Goal: Ask a question

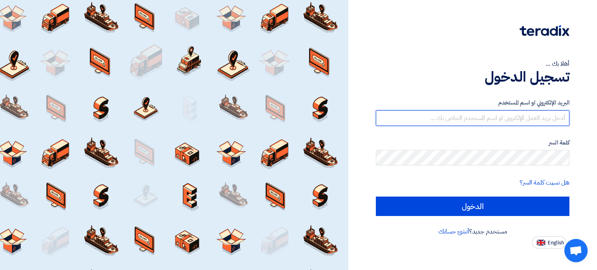
click at [511, 121] on input "text" at bounding box center [473, 118] width 194 height 16
type input "[EMAIL_ADDRESS][DOMAIN_NAME]"
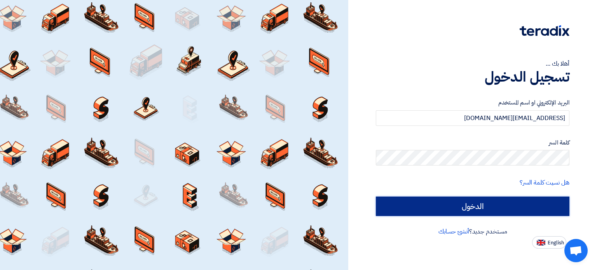
click at [499, 208] on input "الدخول" at bounding box center [473, 206] width 194 height 19
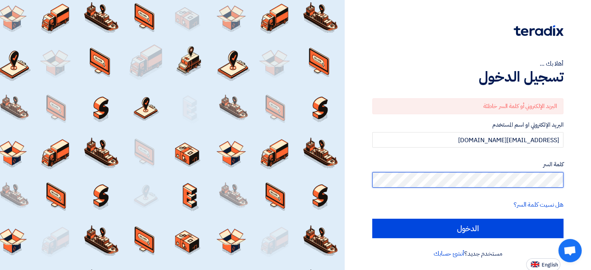
click at [586, 182] on div "أهلا بك ... تسجيل الدخول البريد الإلكتروني أو كلمة السر خاطئة البريد الإلكتروني…" at bounding box center [468, 135] width 247 height 271
click at [372, 219] on input "الدخول" at bounding box center [467, 228] width 191 height 19
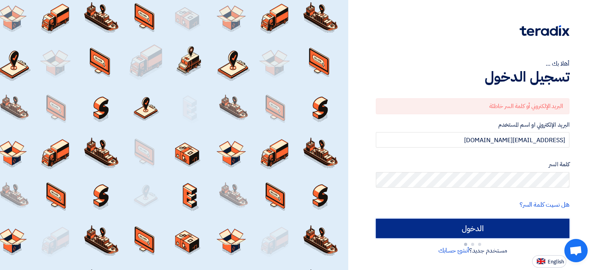
click at [495, 229] on input "الدخول" at bounding box center [473, 228] width 194 height 19
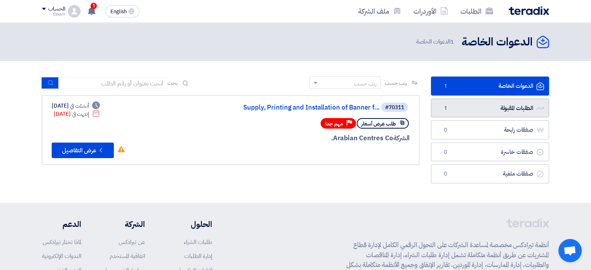
click at [497, 105] on link "الطلبات المقبولة الطلبات المقبولة 1" at bounding box center [490, 108] width 118 height 19
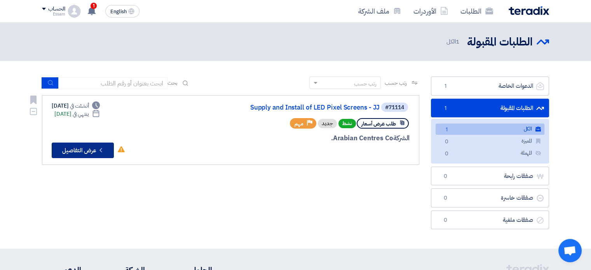
click at [77, 149] on button "Check details عرض التفاصيل" at bounding box center [83, 151] width 62 height 16
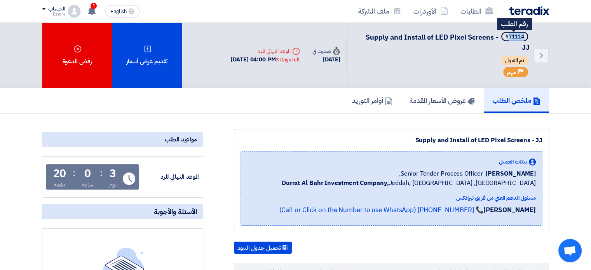
drag, startPoint x: 523, startPoint y: 36, endPoint x: 509, endPoint y: 36, distance: 14.4
click at [509, 36] on div "#71114" at bounding box center [514, 36] width 19 height 5
copy div "71114"
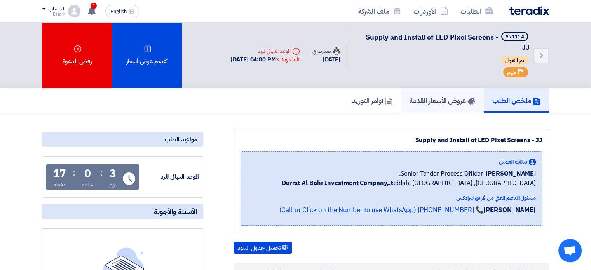
click at [417, 99] on h5 "عروض الأسعار المقدمة" at bounding box center [443, 100] width 66 height 9
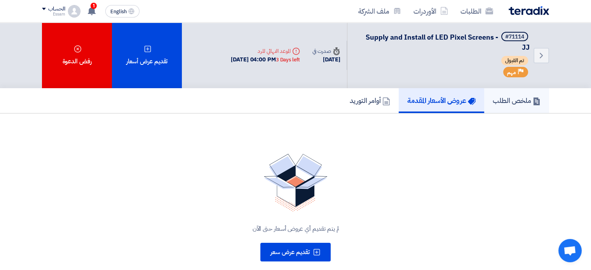
click at [497, 98] on h5 "ملخص الطلب" at bounding box center [517, 100] width 48 height 9
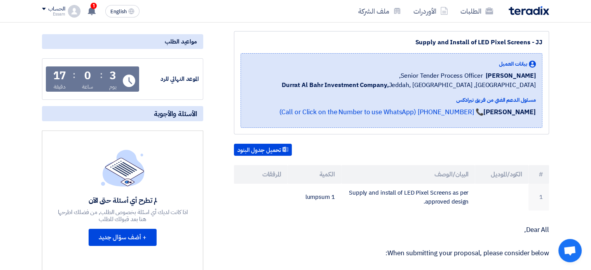
scroll to position [117, 0]
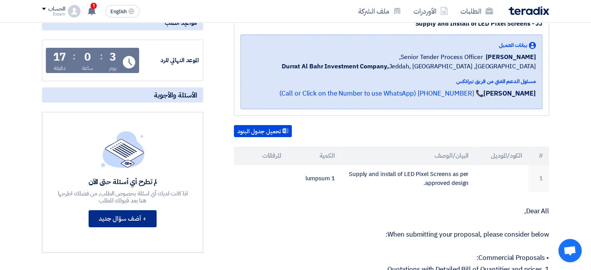
click at [131, 219] on button "+ أضف سؤال جديد" at bounding box center [123, 218] width 68 height 17
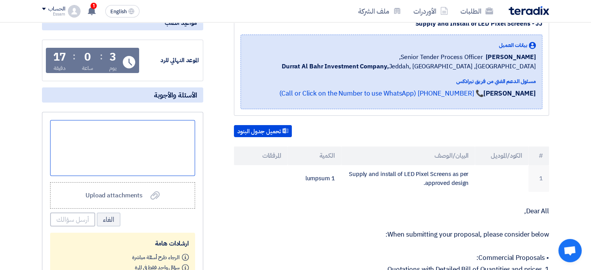
click at [152, 143] on div at bounding box center [122, 148] width 145 height 56
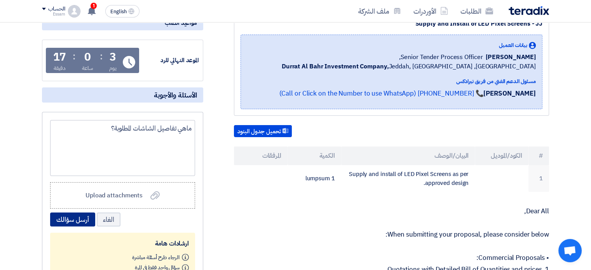
click at [81, 219] on button "أرسل سؤالك" at bounding box center [72, 220] width 45 height 14
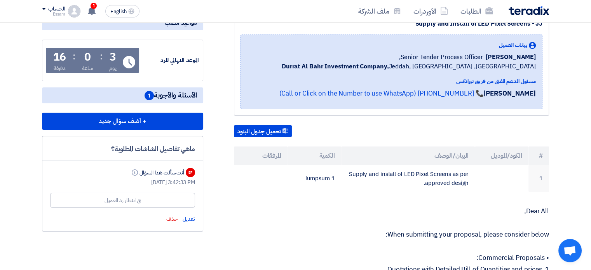
click at [584, 163] on section "Supply and Install of LED Pixel Screens - JJ بيانات العميل [PERSON_NAME] Senior…" at bounding box center [295, 274] width 591 height 555
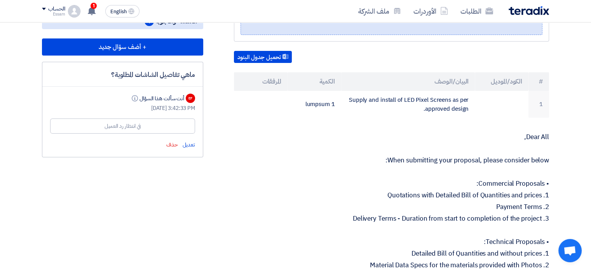
scroll to position [233, 0]
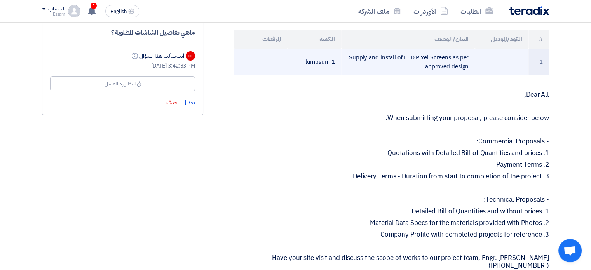
click at [446, 54] on td "Supply and install of LED Pixel Screens as per approved design." at bounding box center [408, 62] width 134 height 27
